Goal: Transaction & Acquisition: Purchase product/service

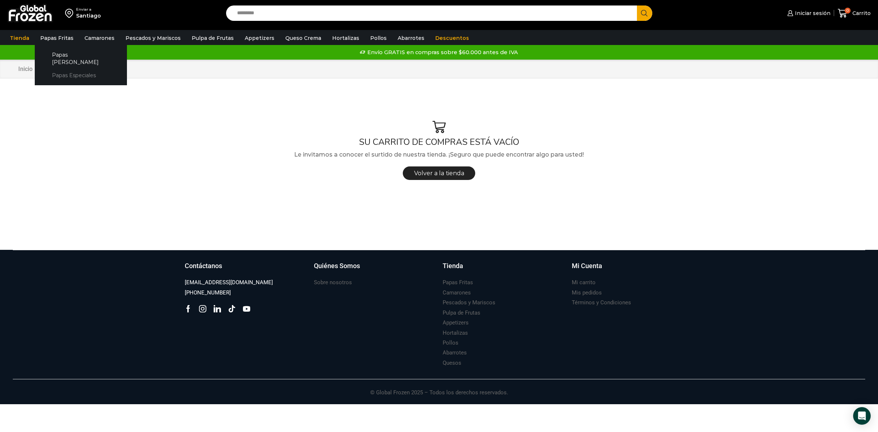
click at [69, 69] on link "Papas Especiales" at bounding box center [81, 76] width 78 height 14
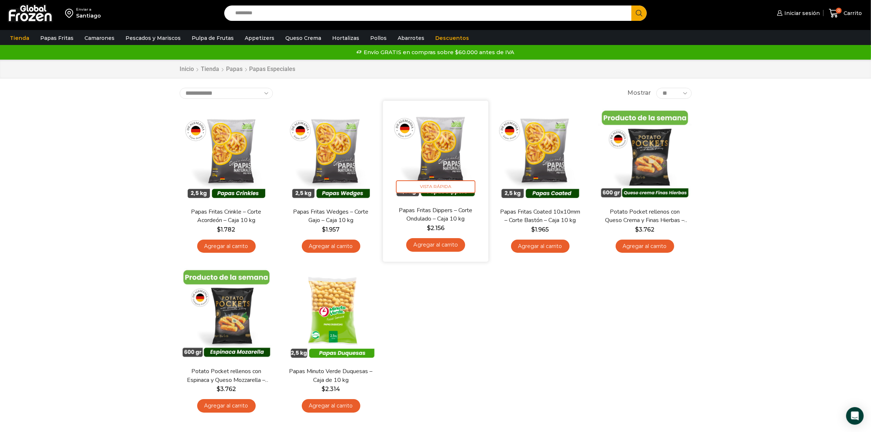
click at [438, 250] on link "Agregar al carrito" at bounding box center [435, 245] width 59 height 14
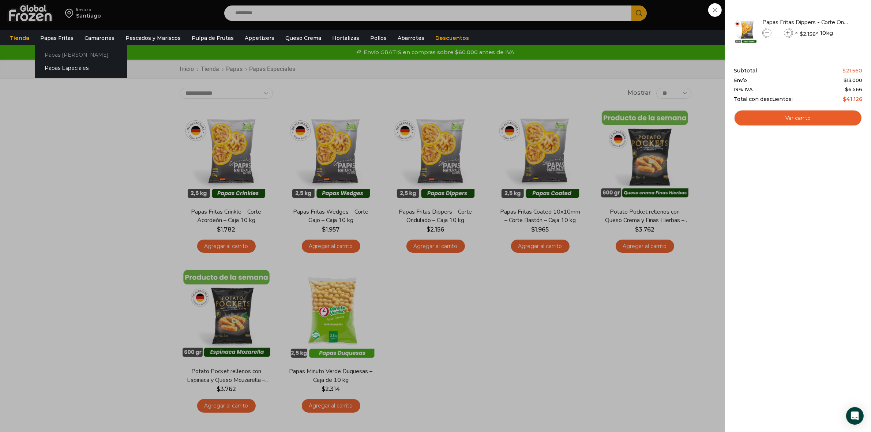
click at [56, 55] on link "Papas [PERSON_NAME]" at bounding box center [81, 55] width 92 height 14
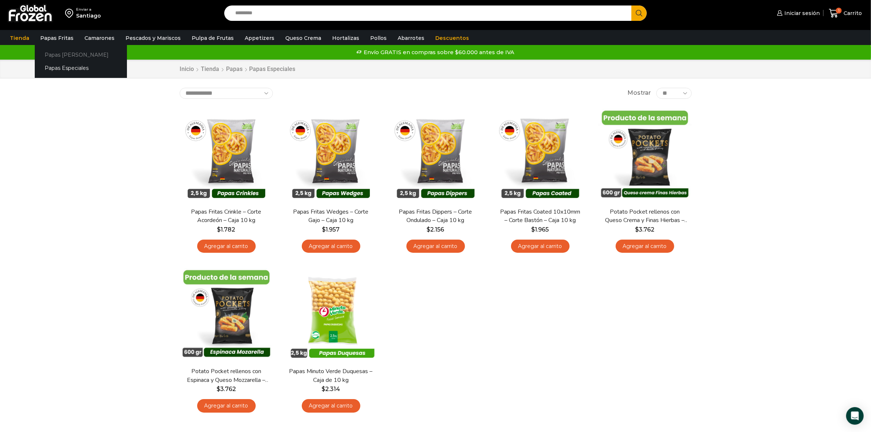
click at [52, 53] on link "Papas [PERSON_NAME]" at bounding box center [81, 55] width 92 height 14
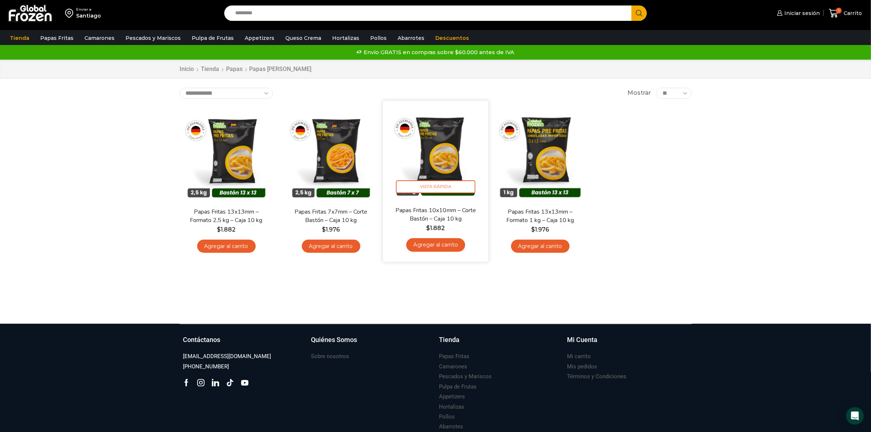
click at [438, 243] on link "Agregar al carrito" at bounding box center [435, 245] width 59 height 14
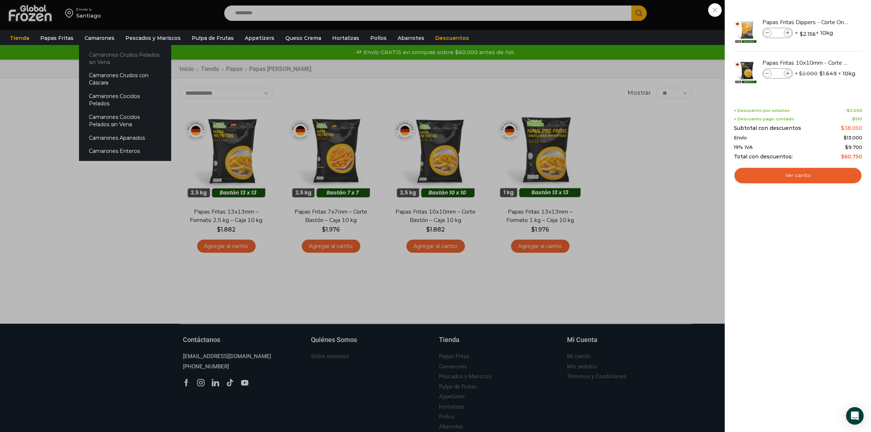
click at [98, 55] on link "Camarones Crudos Pelados sin Vena" at bounding box center [125, 58] width 92 height 21
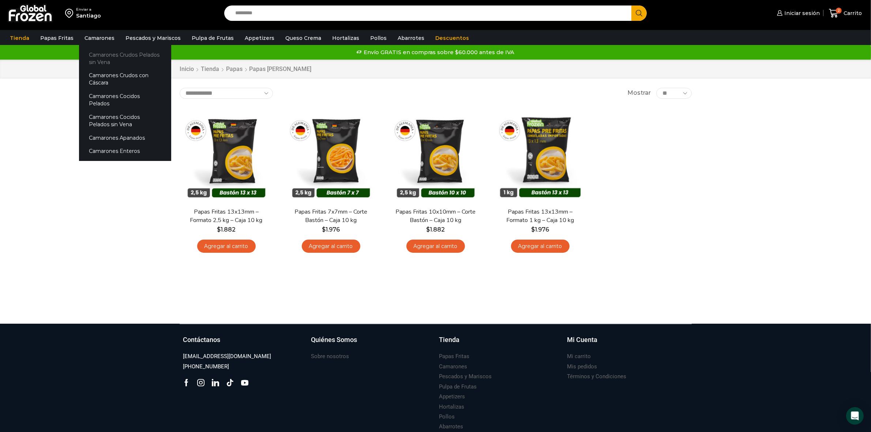
click at [110, 53] on link "Camarones Crudos Pelados sin Vena" at bounding box center [125, 58] width 92 height 21
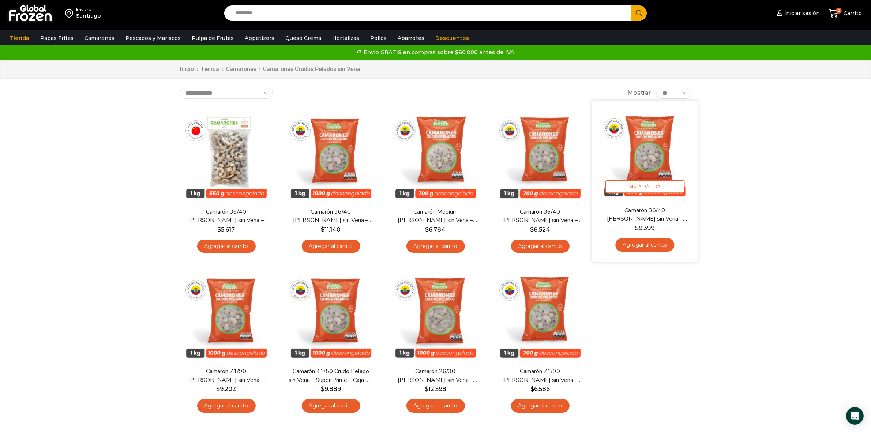
click at [659, 246] on link "Agregar al carrito" at bounding box center [644, 245] width 59 height 14
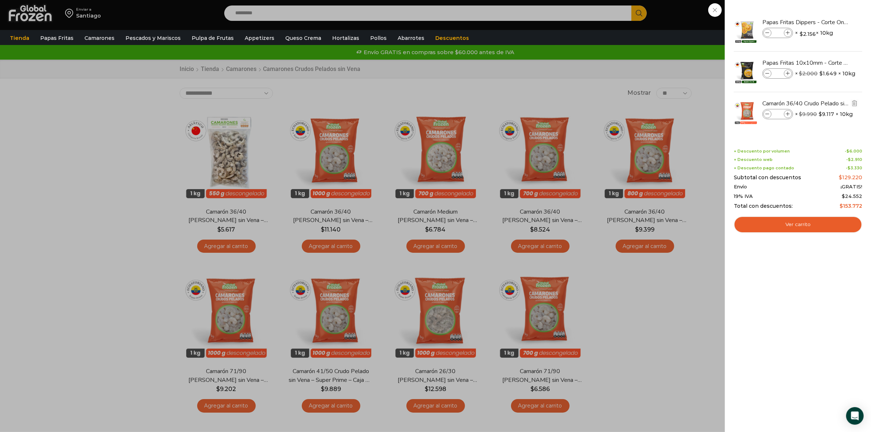
click at [791, 112] on span at bounding box center [788, 114] width 8 height 8
type input "*"
click at [789, 74] on icon at bounding box center [788, 74] width 4 height 4
type input "*"
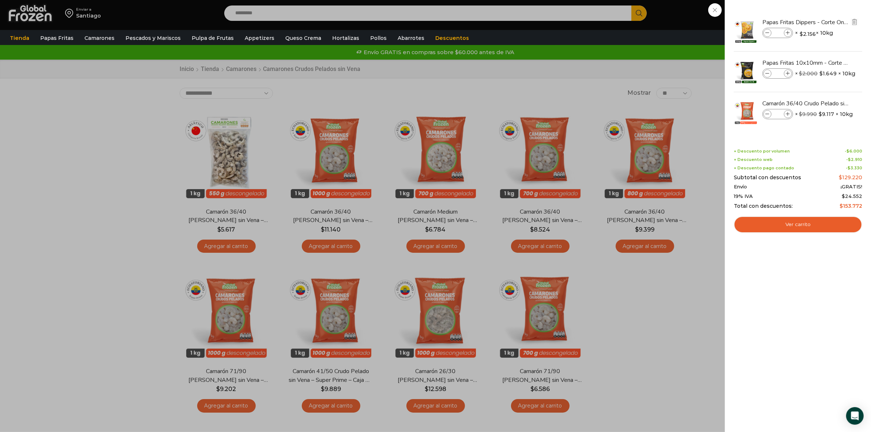
click at [788, 32] on icon at bounding box center [788, 33] width 4 height 4
type input "*"
click at [803, 222] on link "Ver carrito" at bounding box center [798, 224] width 128 height 17
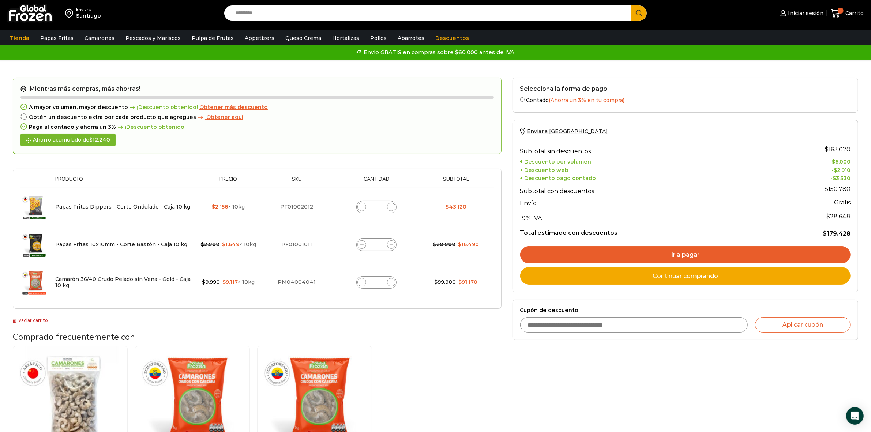
click at [391, 244] on icon at bounding box center [391, 244] width 3 height 3
type input "*"
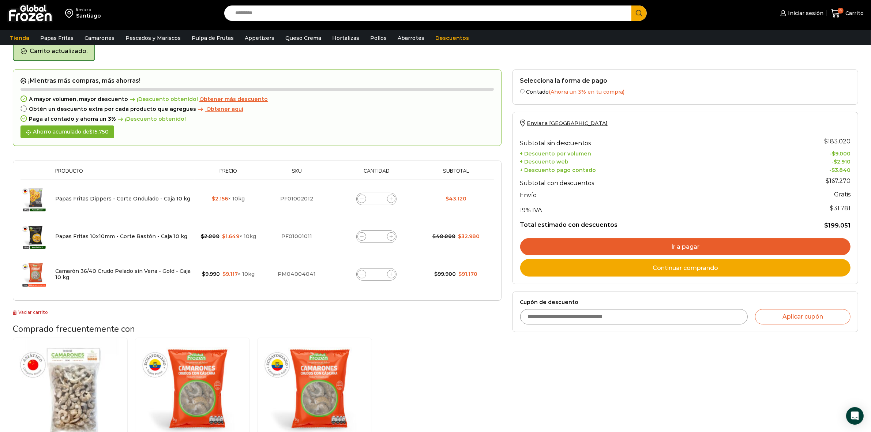
scroll to position [37, 0]
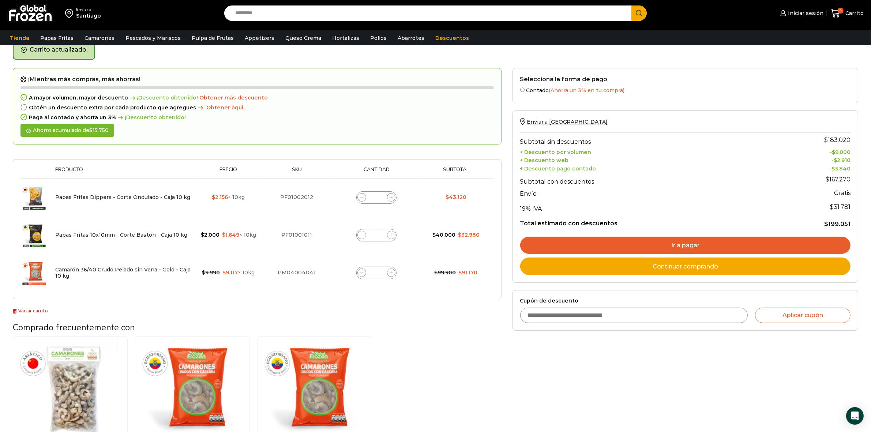
click at [388, 277] on div "Camarón 36/40 Crudo Pelado sin Vena - Gold - Caja 10 kg cantidad *" at bounding box center [376, 273] width 40 height 12
click at [388, 274] on span at bounding box center [391, 272] width 9 height 9
type input "*"
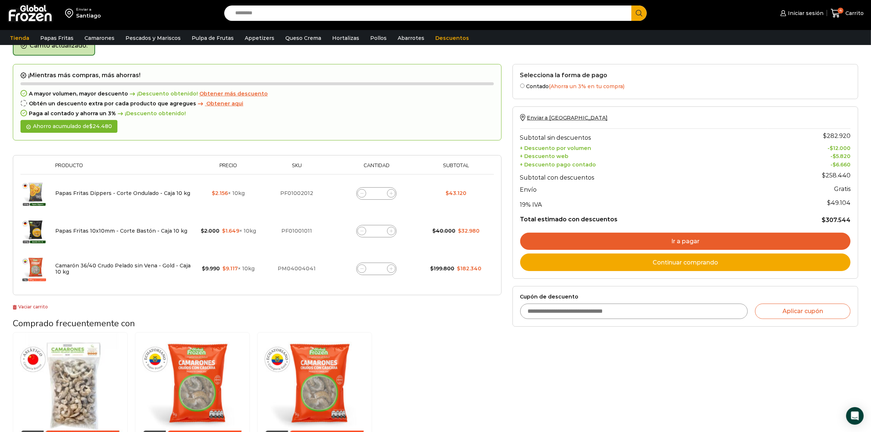
scroll to position [41, 0]
click at [696, 242] on link "Ir a pagar" at bounding box center [685, 242] width 330 height 18
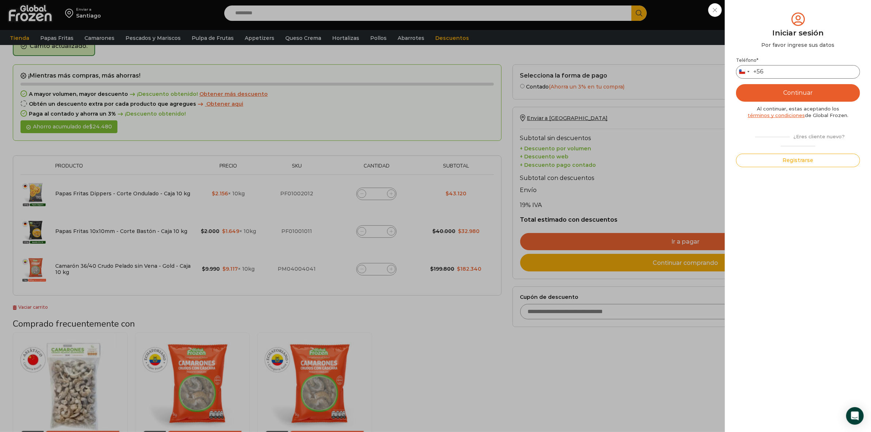
click at [786, 68] on input "Teléfono *" at bounding box center [798, 72] width 124 height 14
type input "*********"
click at [788, 92] on button "Continuar" at bounding box center [798, 93] width 124 height 18
click at [746, 71] on input "text" at bounding box center [746, 72] width 18 height 14
type input "*"
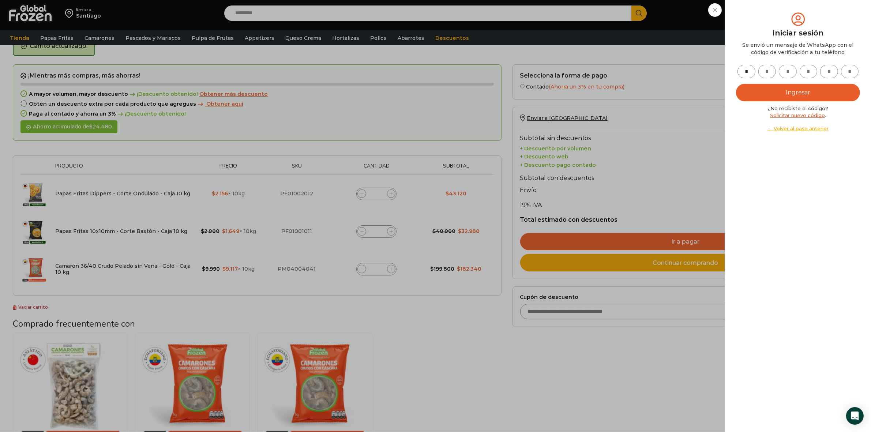
type input "*"
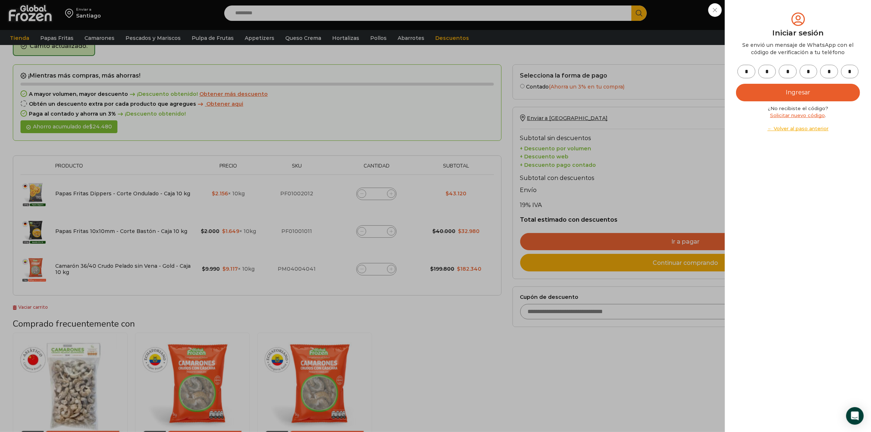
click at [736, 84] on button "Ingresar" at bounding box center [798, 93] width 124 height 18
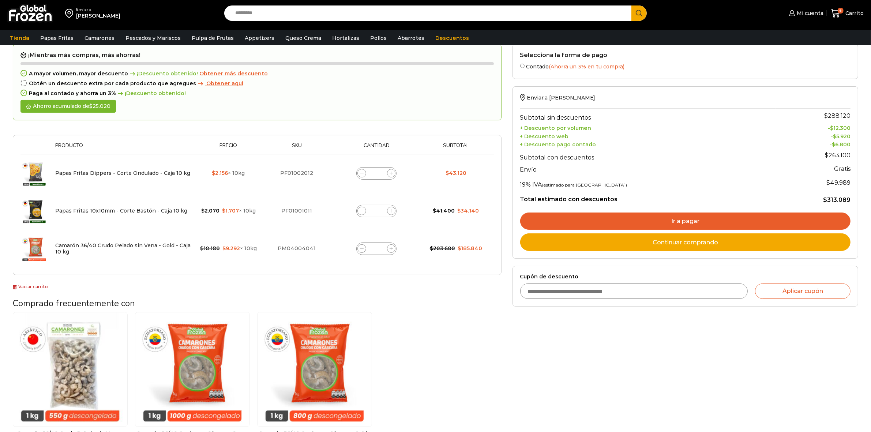
scroll to position [41, 0]
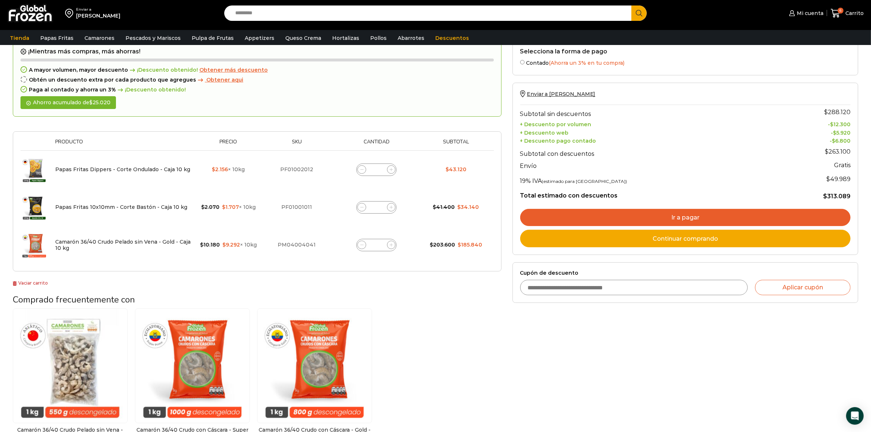
click at [673, 216] on link "Ir a pagar" at bounding box center [685, 218] width 330 height 18
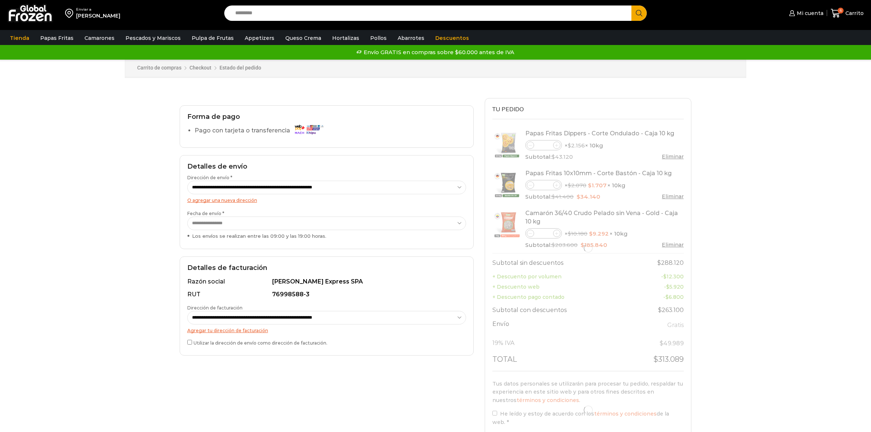
select select "*"
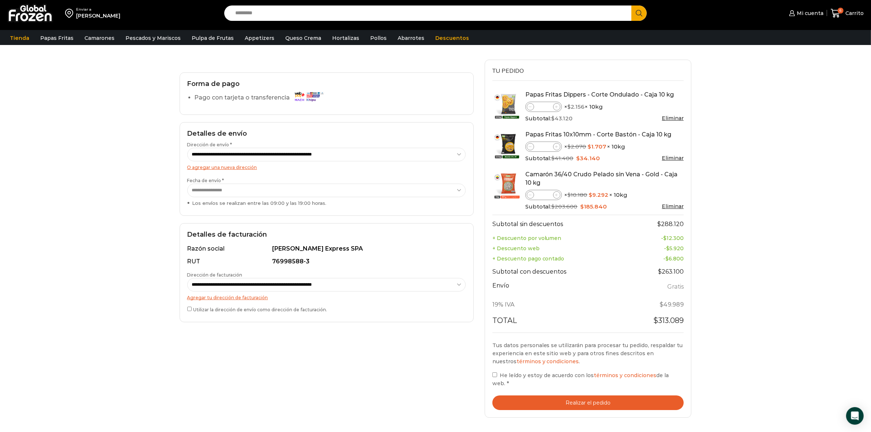
scroll to position [91, 0]
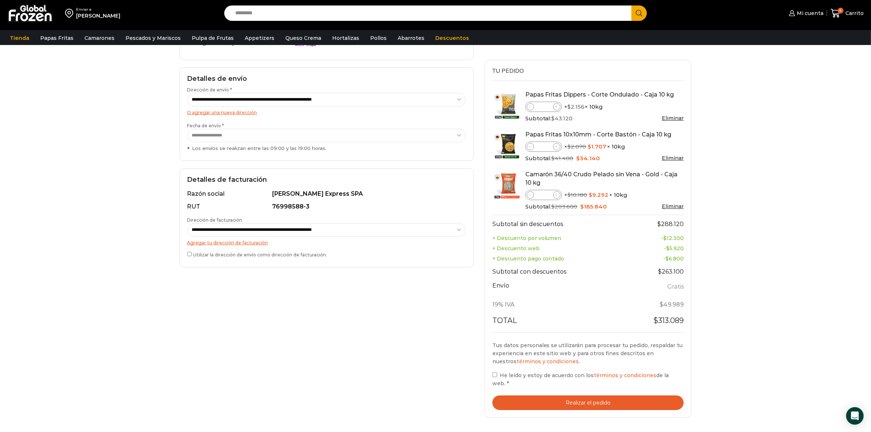
click at [218, 229] on select "**********" at bounding box center [326, 230] width 279 height 14
select select "*"
click at [187, 223] on select "**********" at bounding box center [326, 230] width 279 height 14
click at [494, 372] on label "He leído y estoy de acuerdo con los términos y condiciones de la web. *" at bounding box center [588, 379] width 192 height 17
click at [529, 395] on button "Realizar el pedido" at bounding box center [588, 402] width 192 height 15
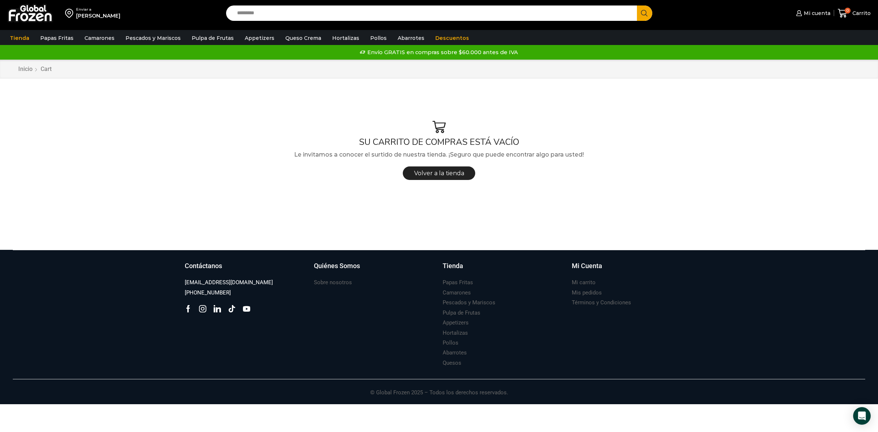
click at [252, 12] on input "Search input" at bounding box center [433, 12] width 400 height 15
type input "********"
click at [637, 5] on button "Search" at bounding box center [644, 12] width 15 height 15
